Goal: Task Accomplishment & Management: Complete application form

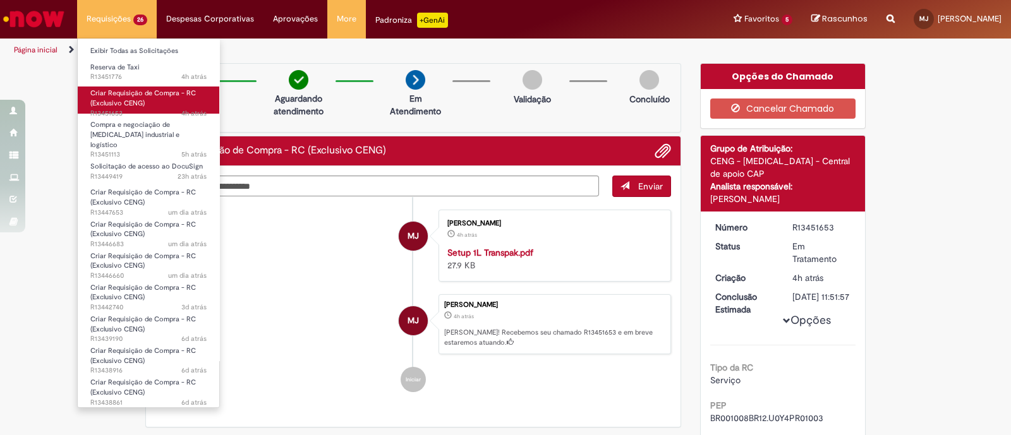
click at [136, 93] on span "Criar Requisição de Compra - RC (Exclusivo CENG)" at bounding box center [142, 98] width 105 height 20
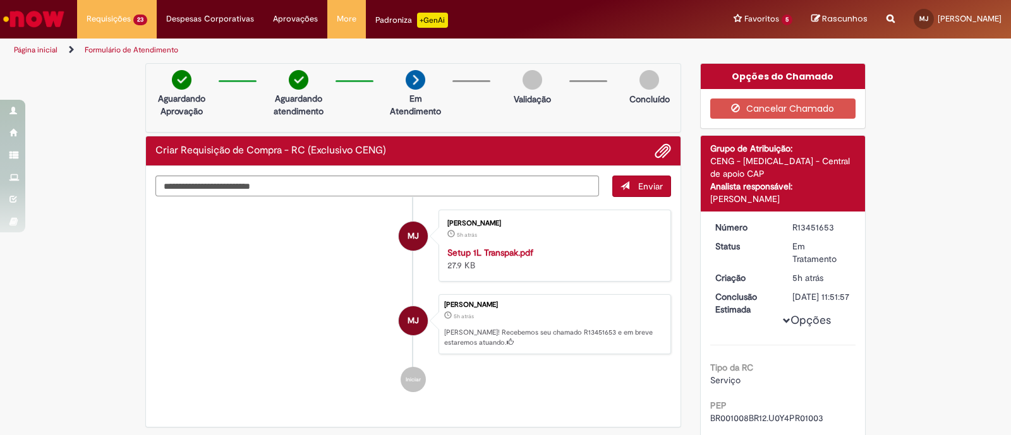
click at [136, 208] on div "Verificar Código de Barras Aguardando Aprovação Aguardando atendimento Em Atend…" at bounding box center [413, 248] width 555 height 371
